Goal: Task Accomplishment & Management: Use online tool/utility

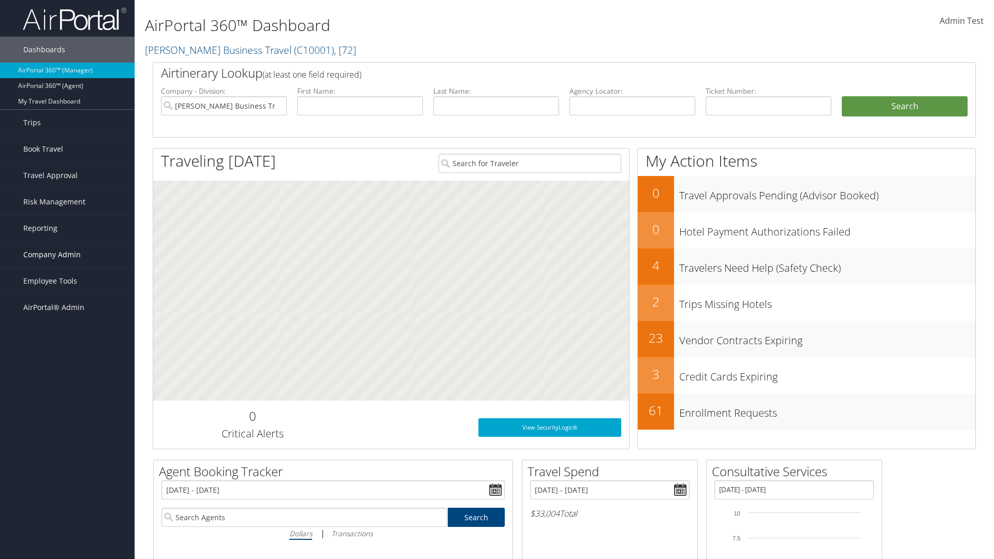
click at [67, 255] on span "Company Admin" at bounding box center [51, 255] width 57 height 26
click at [67, 516] on link "Notes" at bounding box center [67, 524] width 135 height 16
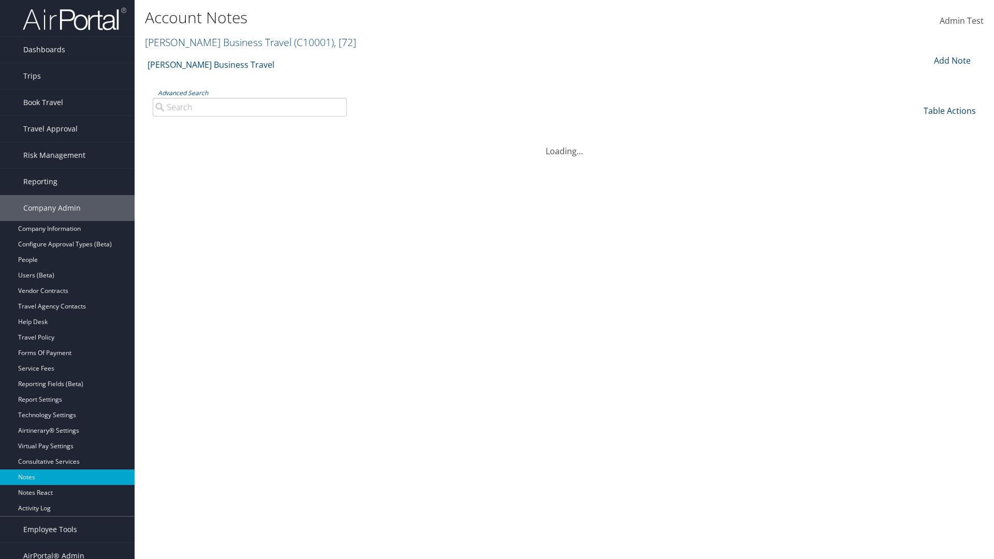
click at [950, 110] on link "Table Actions" at bounding box center [950, 110] width 52 height 11
click at [915, 144] on link "Column Visibility" at bounding box center [915, 145] width 136 height 18
click at [915, 127] on link "Date" at bounding box center [915, 128] width 136 height 18
click at [915, 145] on link "Author" at bounding box center [915, 146] width 136 height 18
click at [915, 163] on link "Category" at bounding box center [915, 163] width 136 height 18
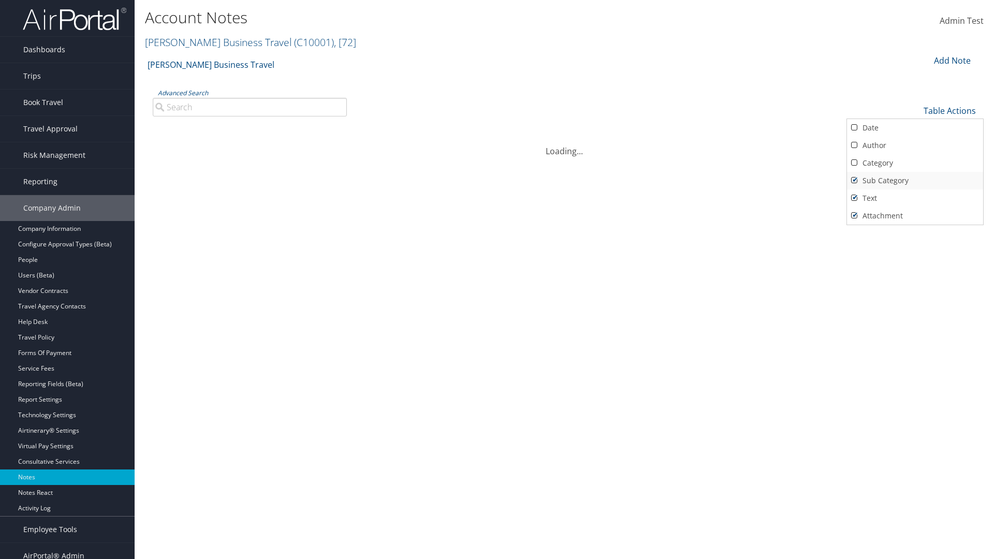
click at [915, 180] on link "Sub Category" at bounding box center [915, 181] width 136 height 18
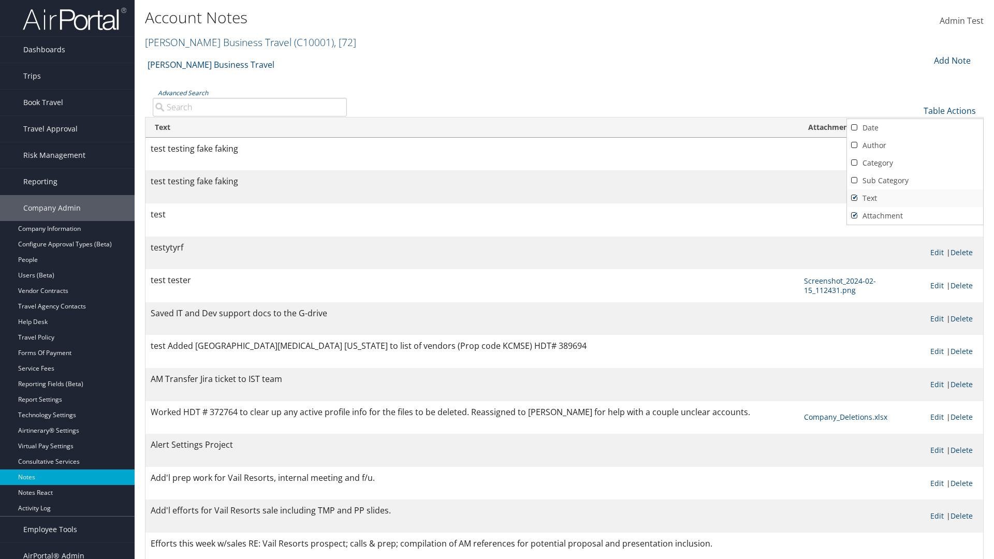
click at [915, 198] on link "Text" at bounding box center [915, 199] width 136 height 18
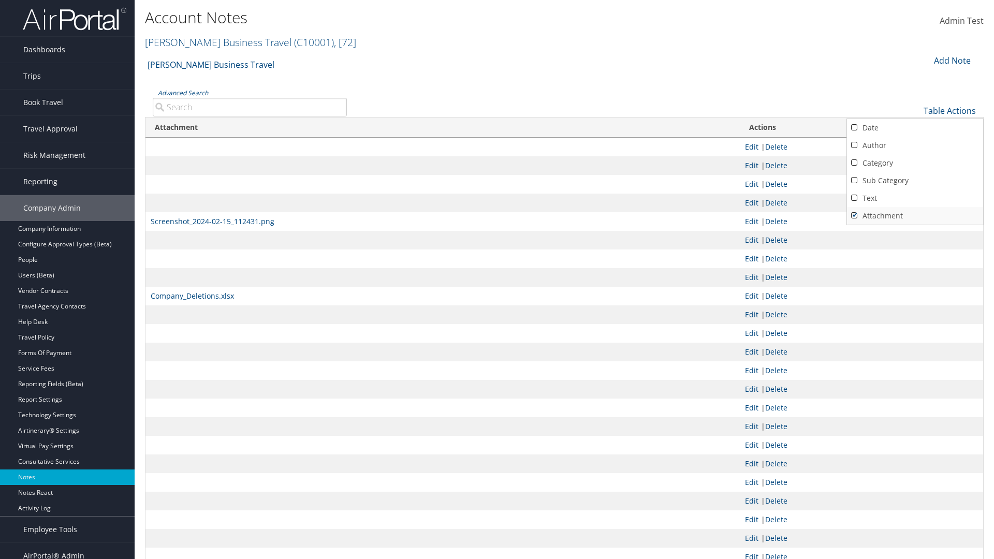
click at [915, 215] on link "Attachment" at bounding box center [915, 216] width 136 height 18
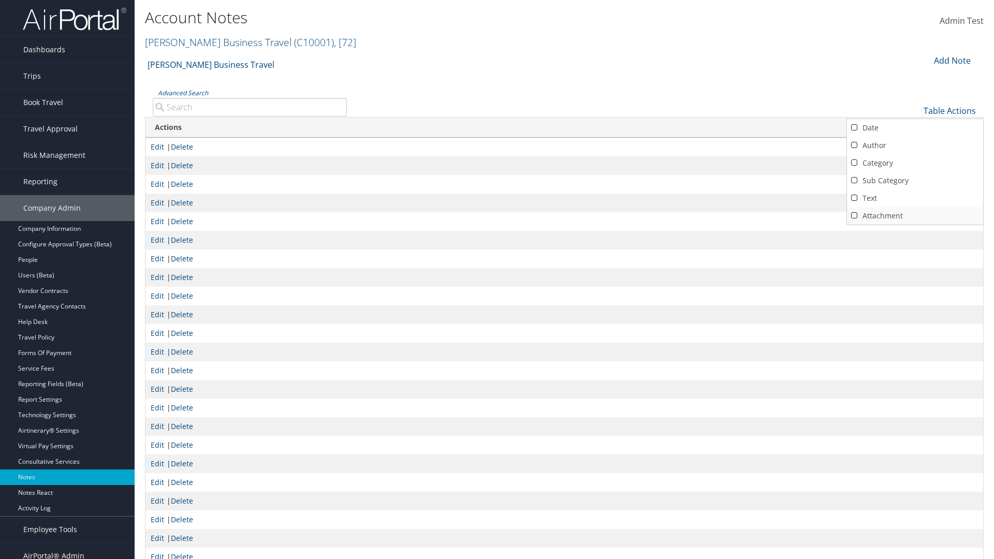
click at [915, 215] on link "Attachment" at bounding box center [915, 216] width 136 height 18
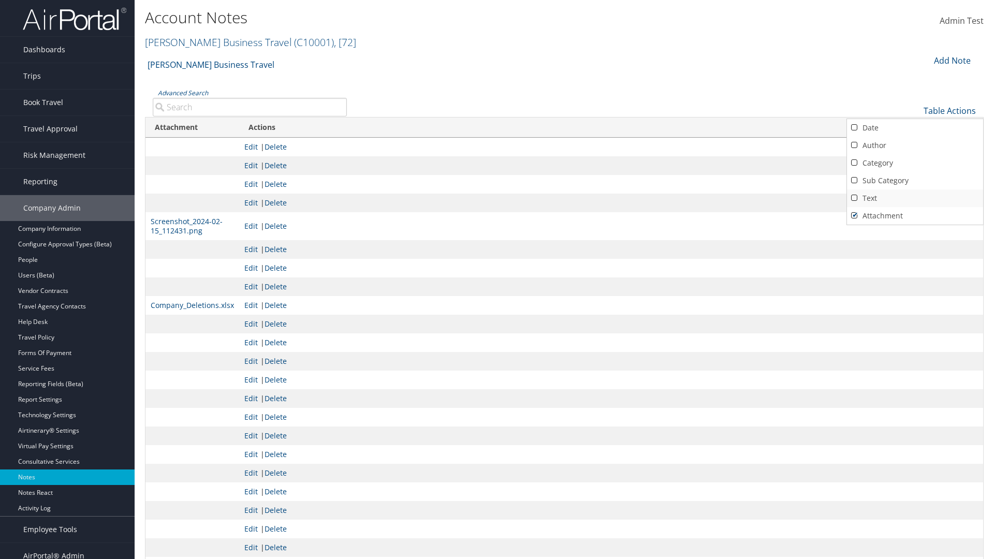
click at [915, 198] on link "Text" at bounding box center [915, 199] width 136 height 18
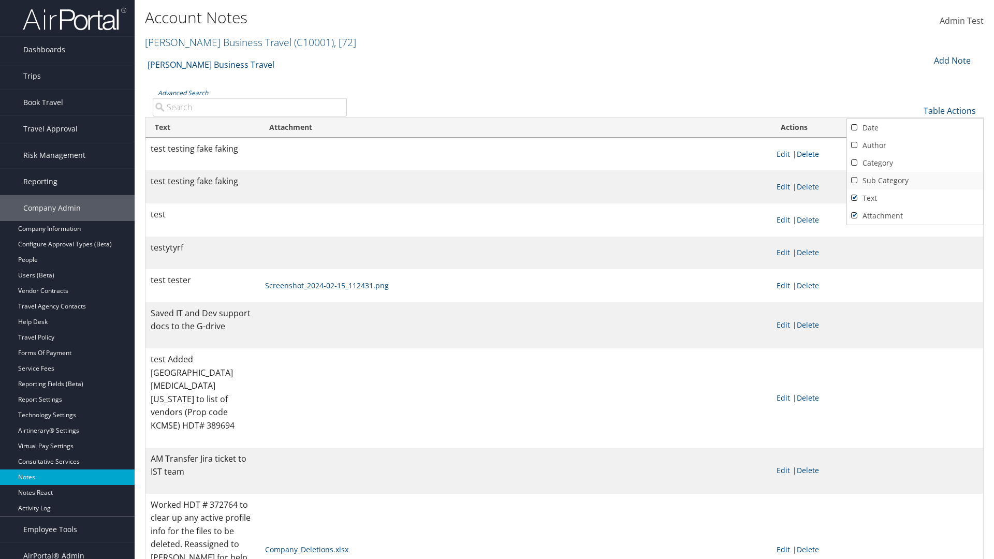
click at [915, 180] on link "Sub Category" at bounding box center [915, 181] width 136 height 18
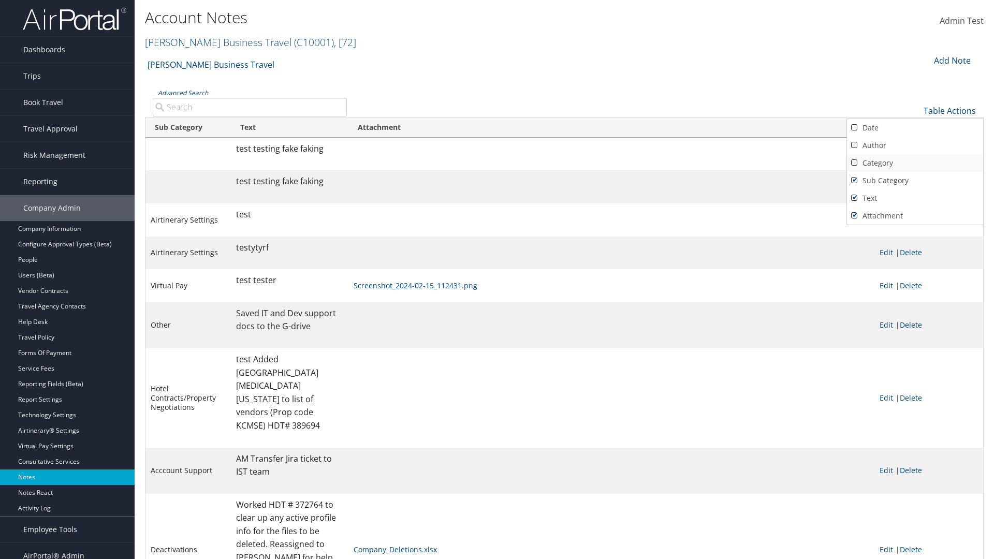
click at [915, 163] on link "Category" at bounding box center [915, 163] width 136 height 18
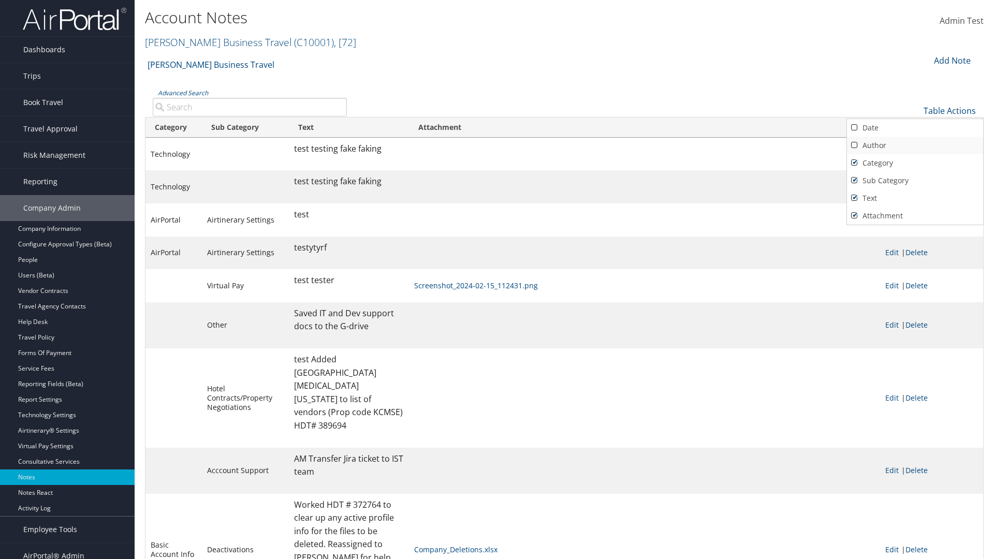
click at [915, 145] on link "Author" at bounding box center [915, 146] width 136 height 18
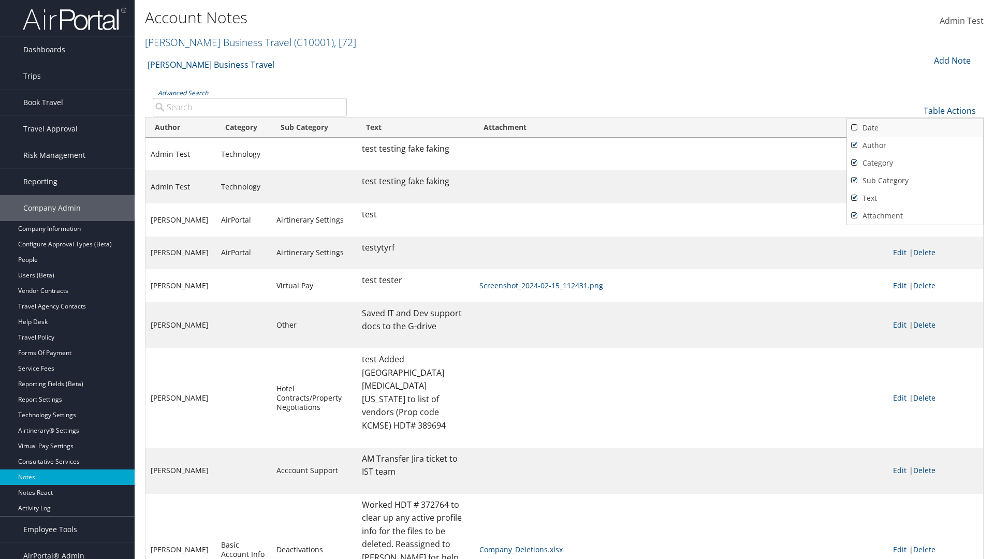
click at [915, 127] on link "Date" at bounding box center [915, 128] width 136 height 18
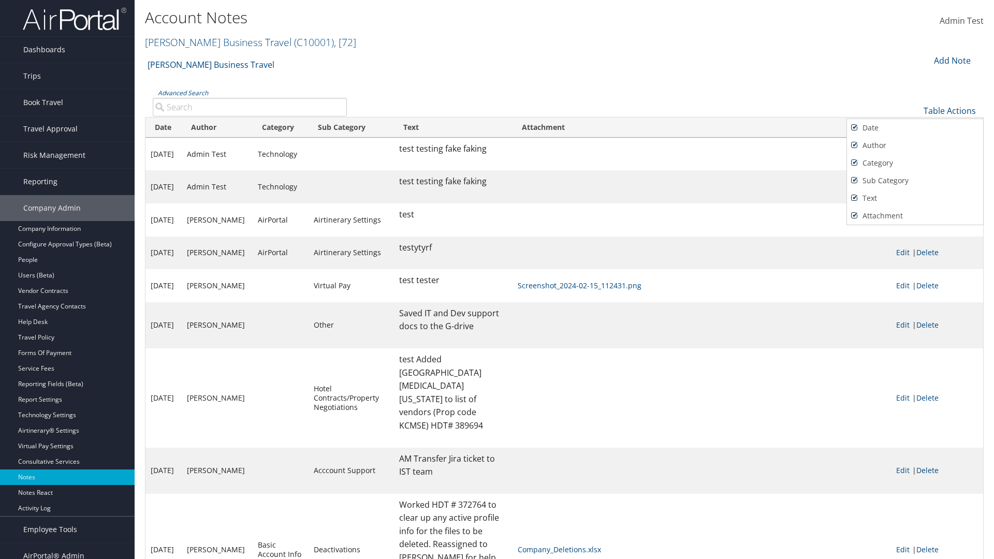
click at [497, 280] on div at bounding box center [497, 279] width 994 height 559
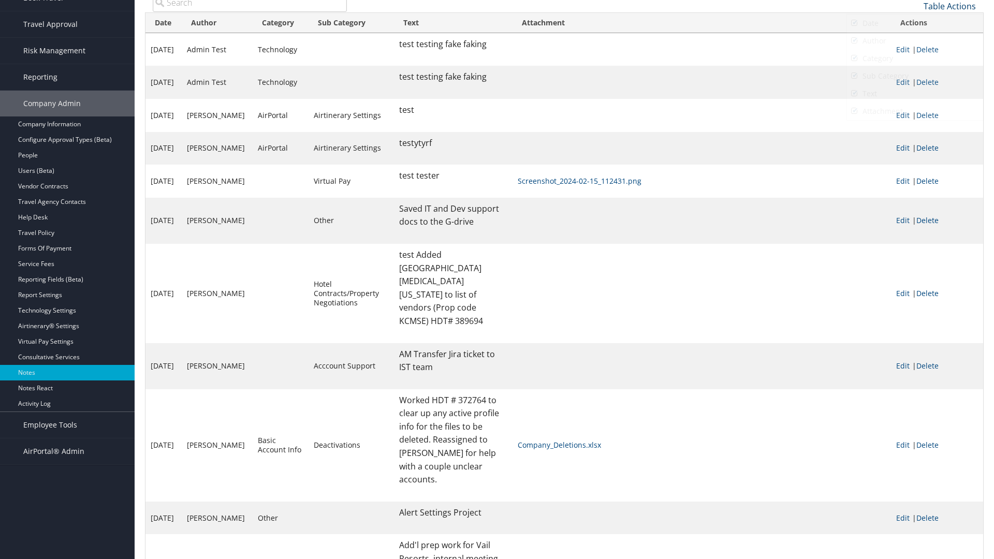
click at [950, 6] on link "Table Actions" at bounding box center [950, 6] width 52 height 11
click at [915, 57] on link "Page Length" at bounding box center [915, 58] width 136 height 18
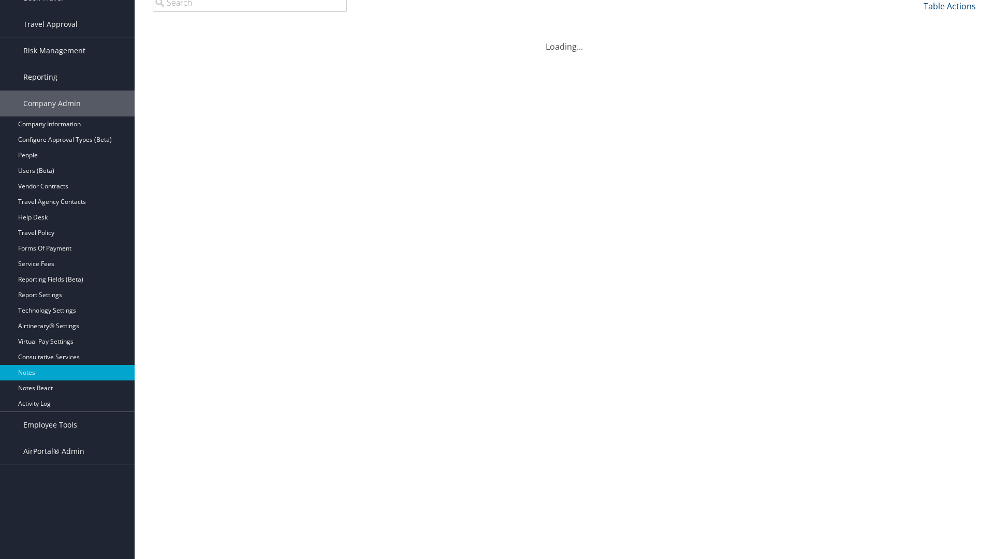
scroll to position [0, 0]
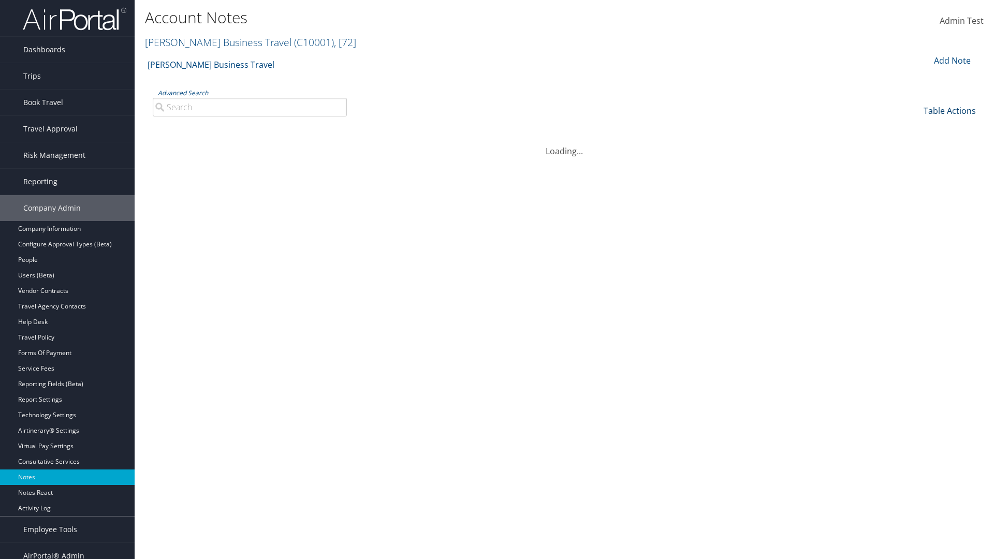
click at [950, 110] on link "Table Actions" at bounding box center [950, 110] width 52 height 11
click at [915, 145] on link "25" at bounding box center [915, 146] width 136 height 18
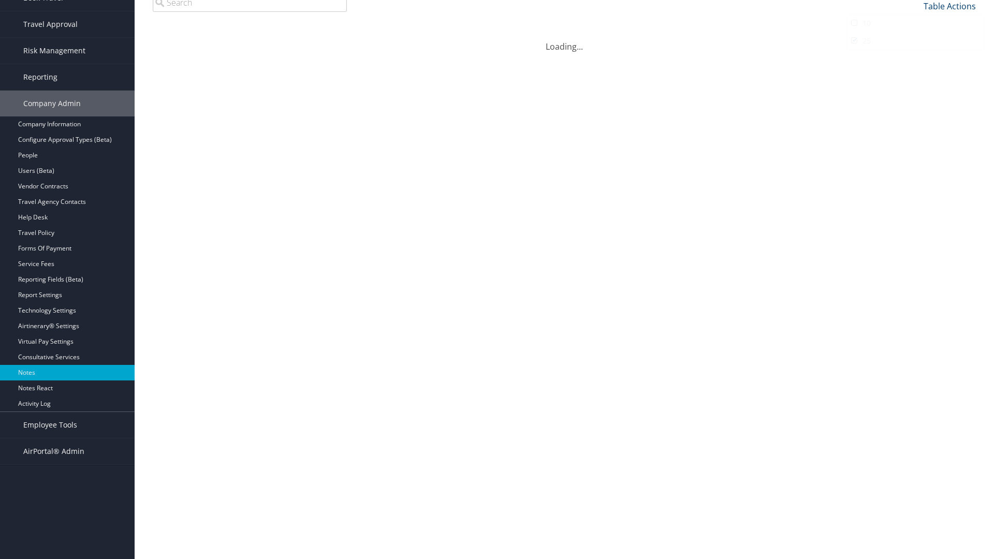
click at [950, 6] on link "Table Actions" at bounding box center [950, 6] width 52 height 11
click at [915, 22] on link "Download Report" at bounding box center [915, 22] width 136 height 18
